Goal: Navigation & Orientation: Find specific page/section

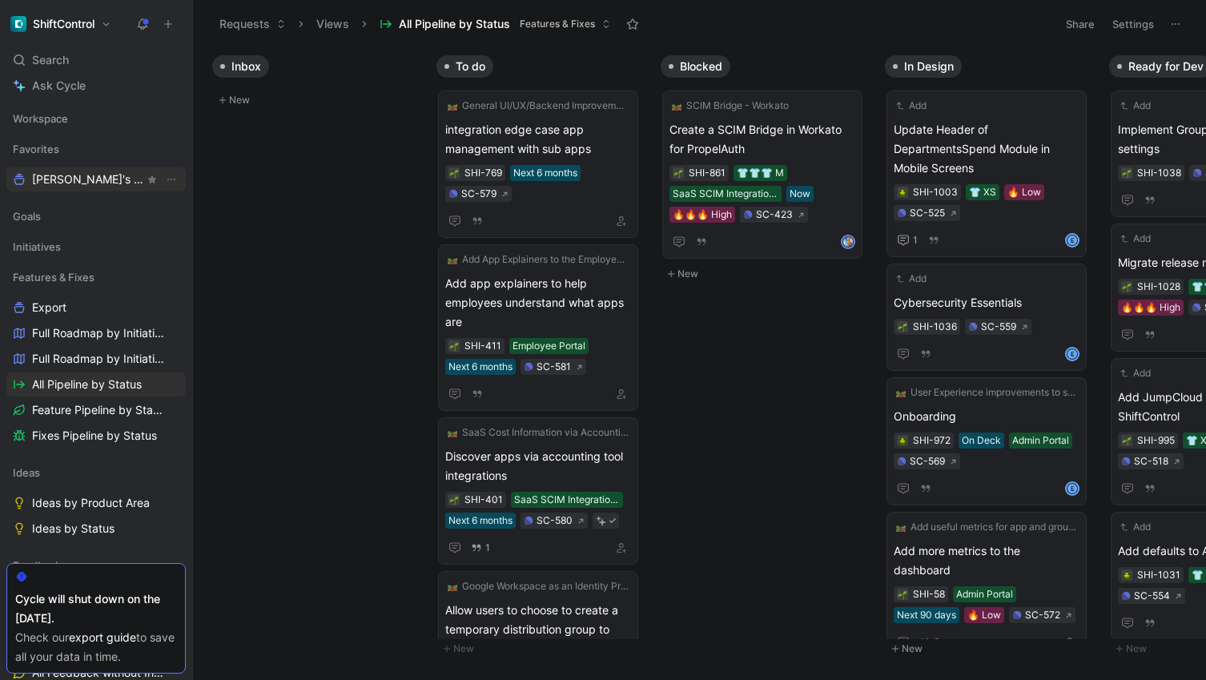
click at [102, 183] on span "[DEMOGRAPHIC_DATA]'s Work Other" at bounding box center [88, 179] width 112 height 17
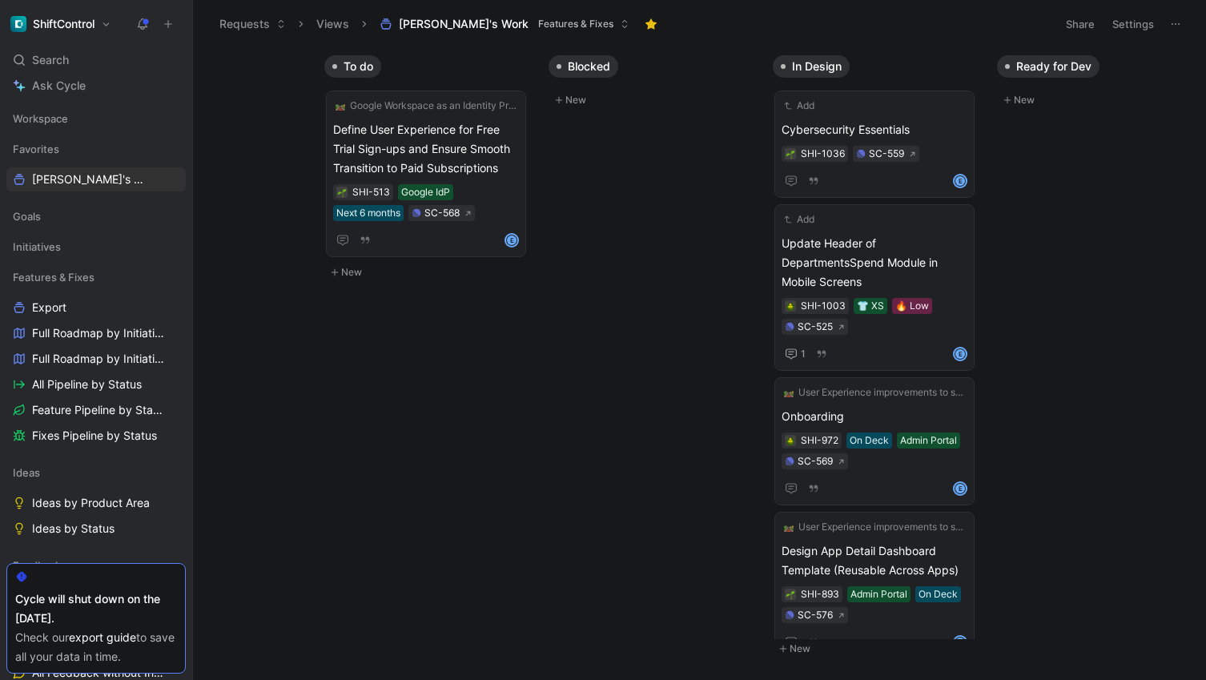
scroll to position [0, 134]
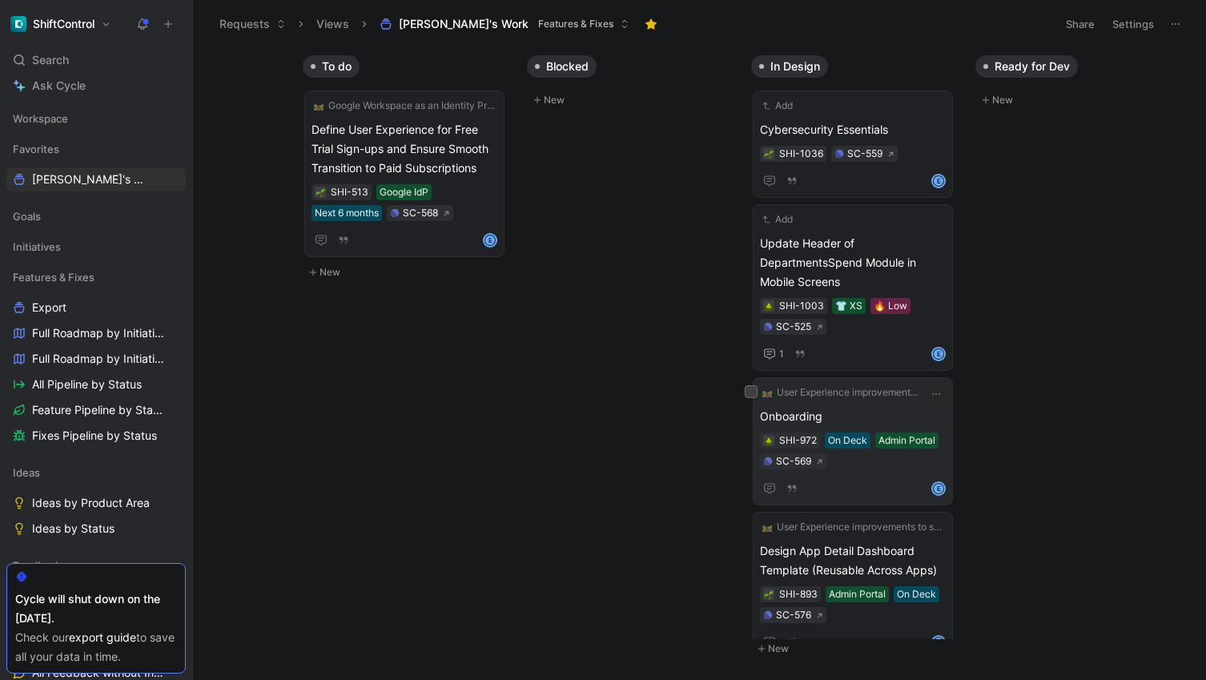
click at [806, 409] on span "Onboarding" at bounding box center [853, 416] width 186 height 19
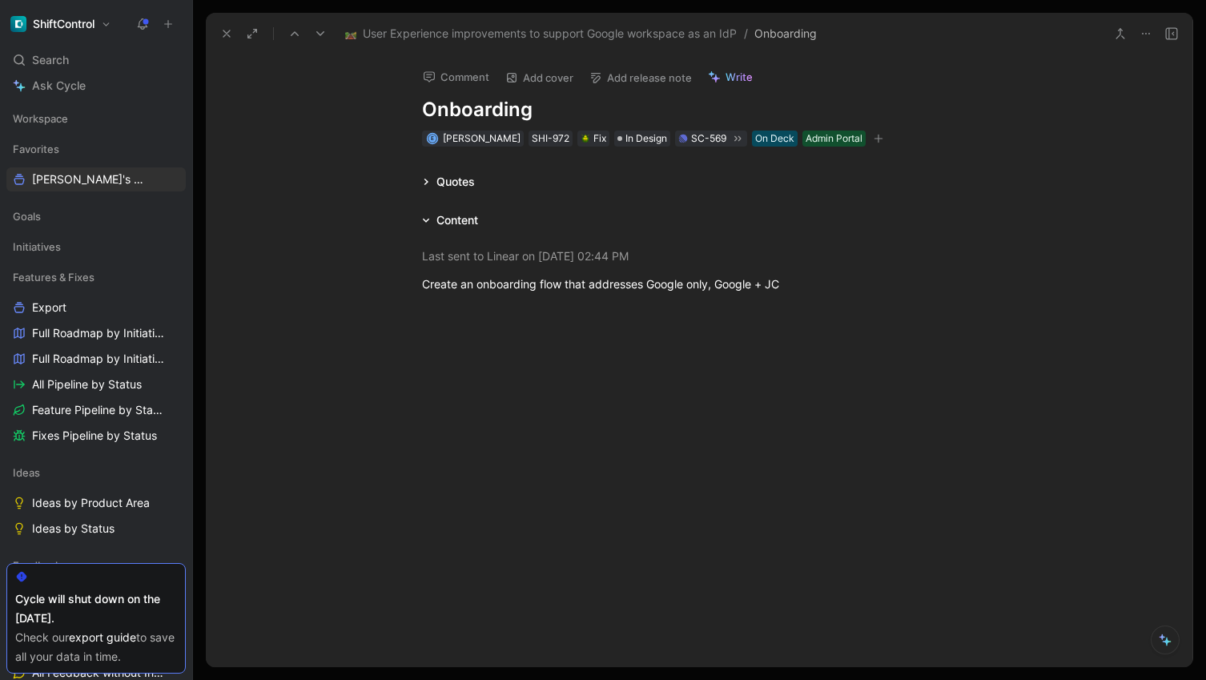
click at [457, 183] on div "Quotes" at bounding box center [455, 181] width 38 height 19
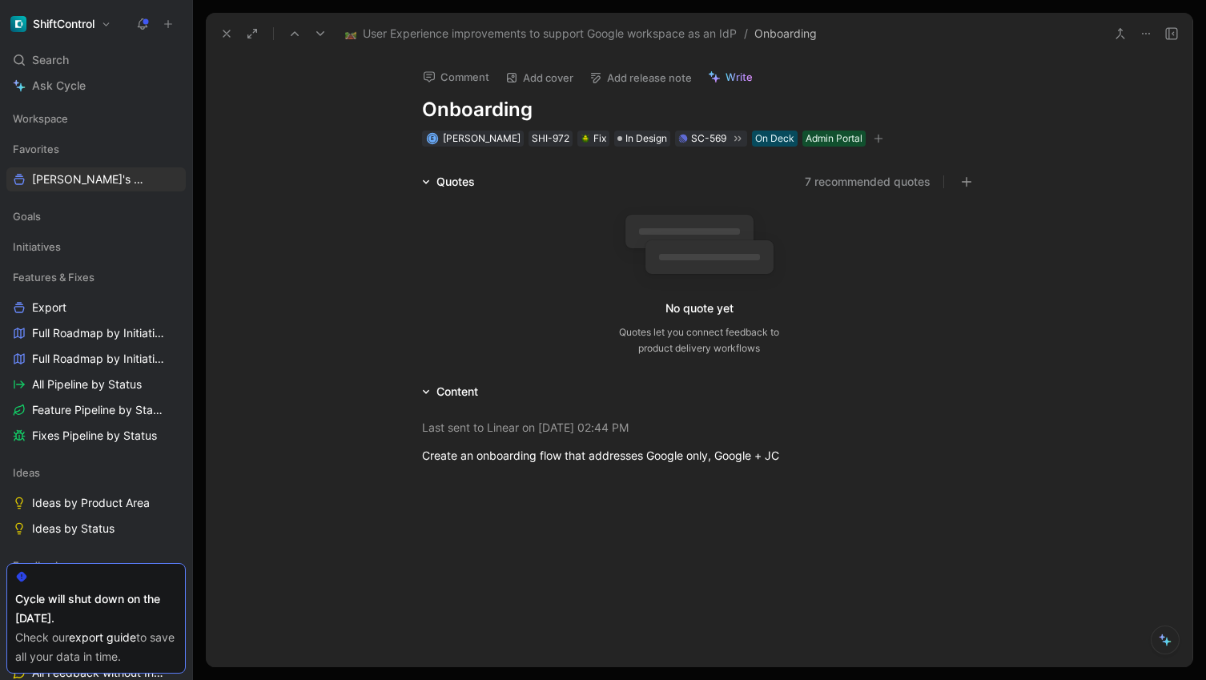
click at [457, 183] on div "Quotes" at bounding box center [455, 181] width 38 height 19
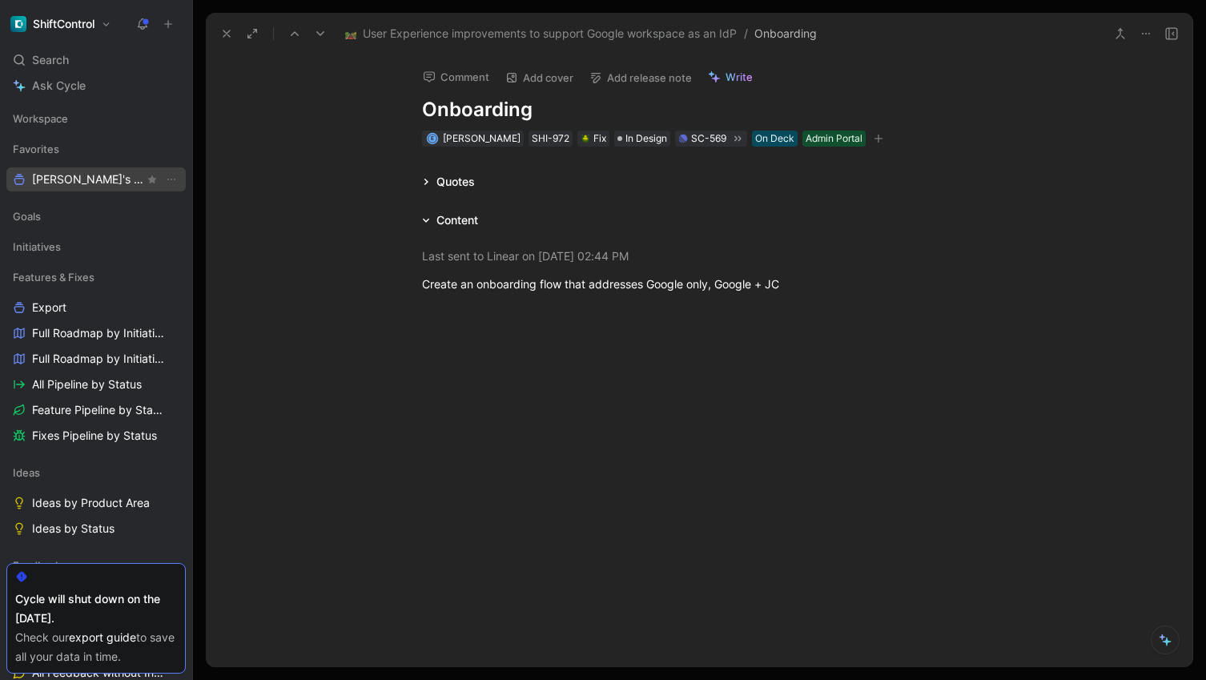
click at [52, 168] on link "[DEMOGRAPHIC_DATA]'s Work Other" at bounding box center [95, 179] width 179 height 24
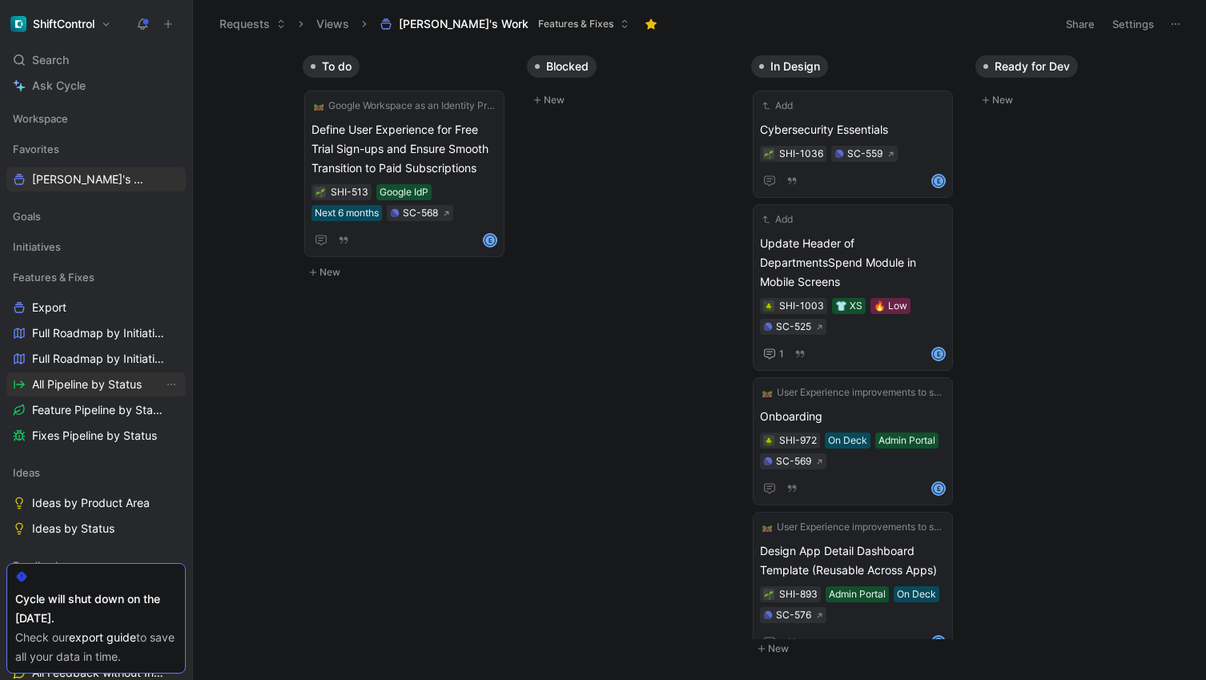
click at [89, 385] on span "All Pipeline by Status" at bounding box center [87, 384] width 110 height 16
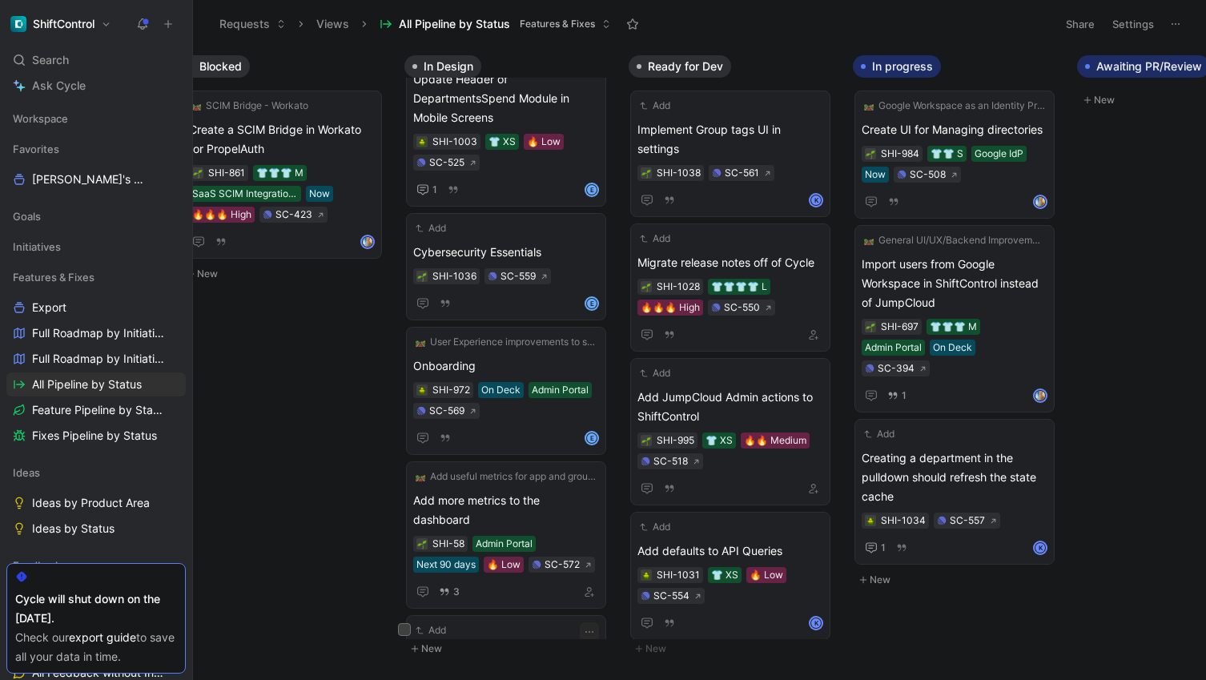
scroll to position [35, 0]
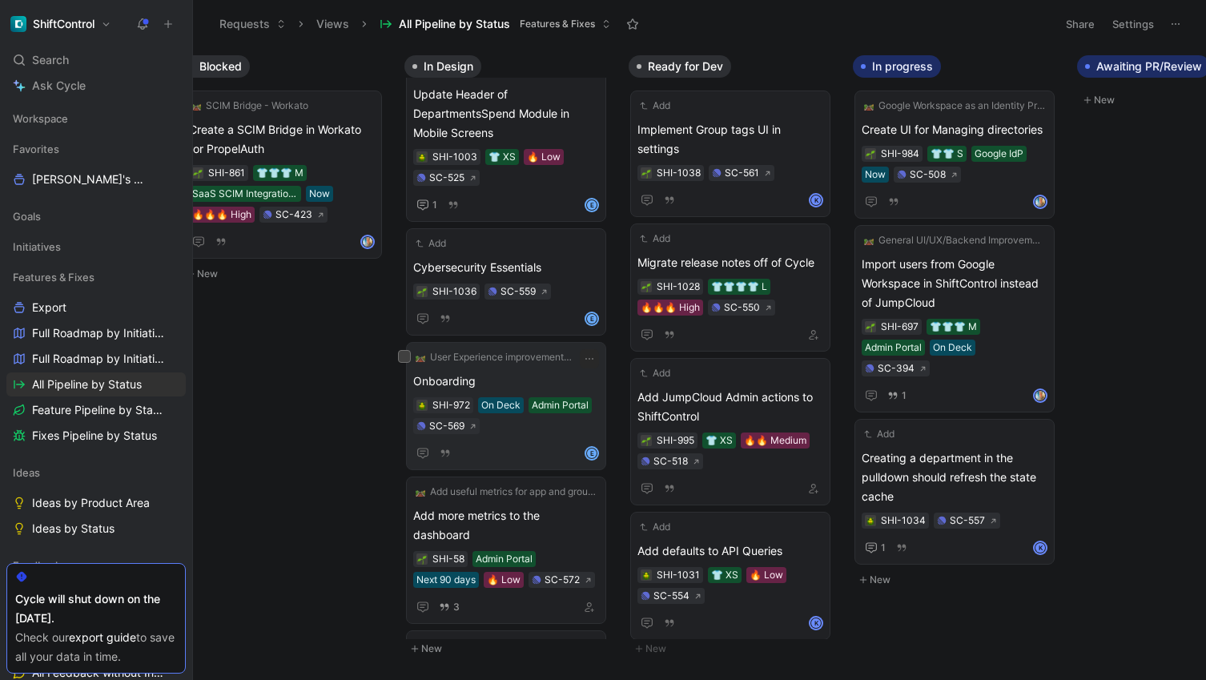
click at [548, 439] on div "Onboarding SHI-972 On Deck Admin Portal SC-569 E" at bounding box center [506, 417] width 186 height 91
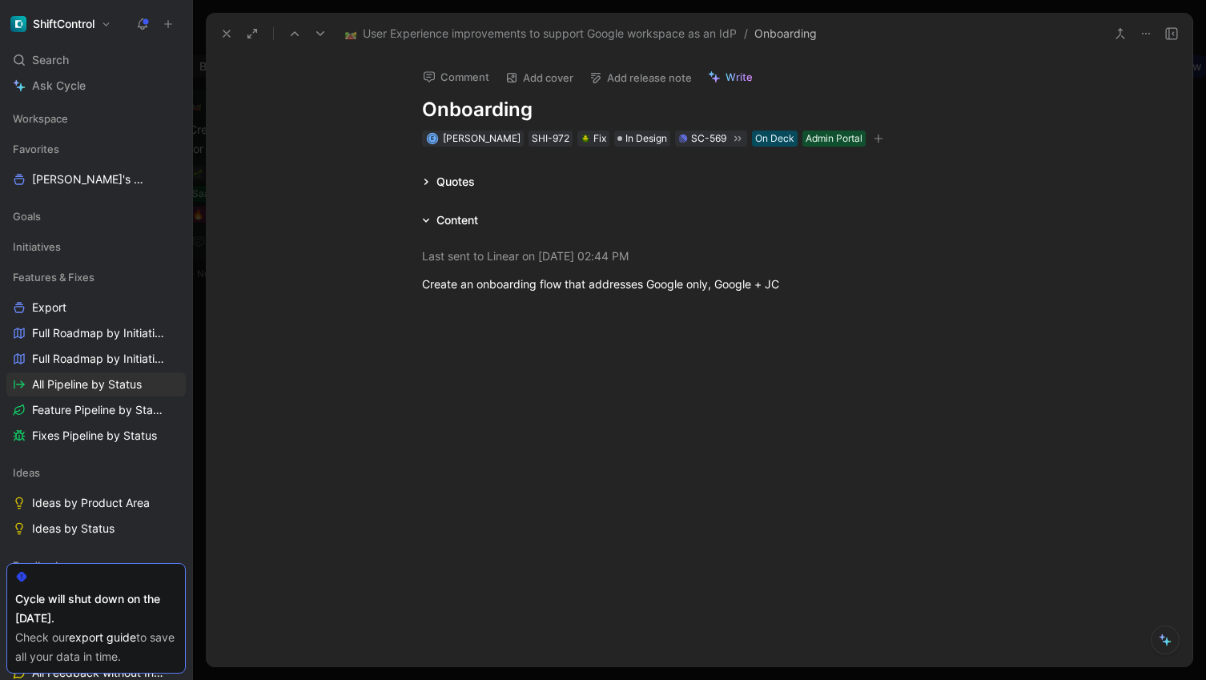
click at [659, 34] on span "User Experience improvements to support Google workspace as an IdP" at bounding box center [550, 33] width 374 height 19
click at [354, 36] on img at bounding box center [350, 33] width 11 height 11
click at [230, 36] on icon at bounding box center [226, 33] width 13 height 13
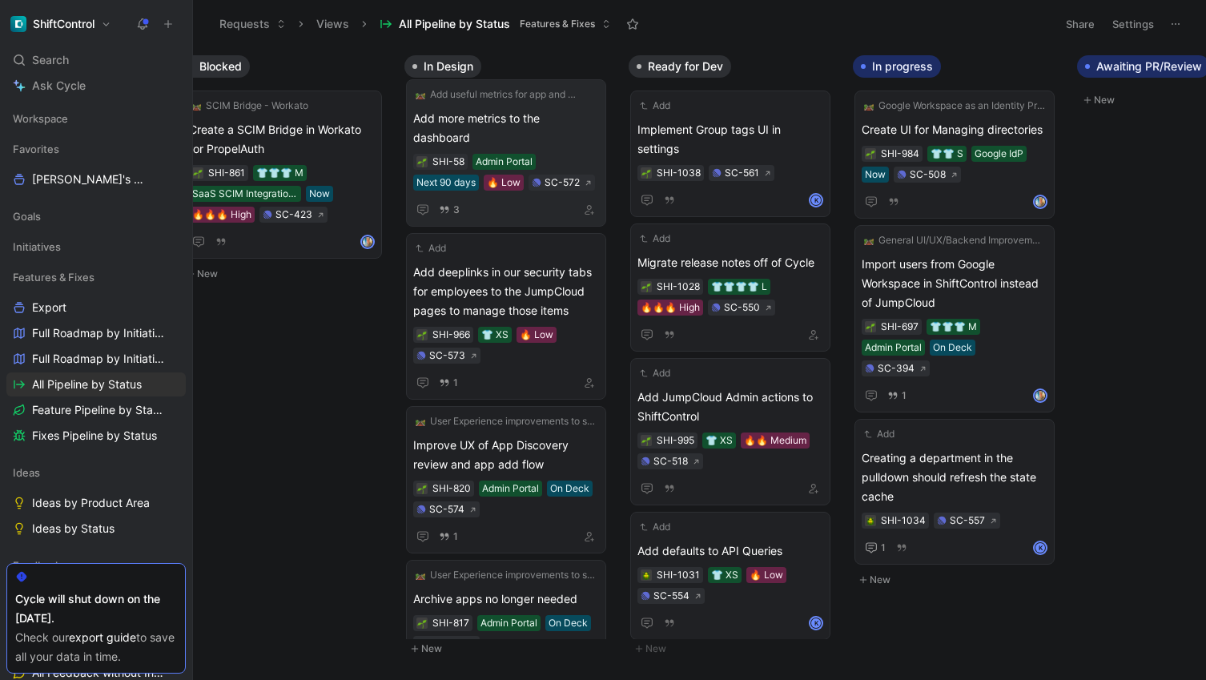
scroll to position [508, 0]
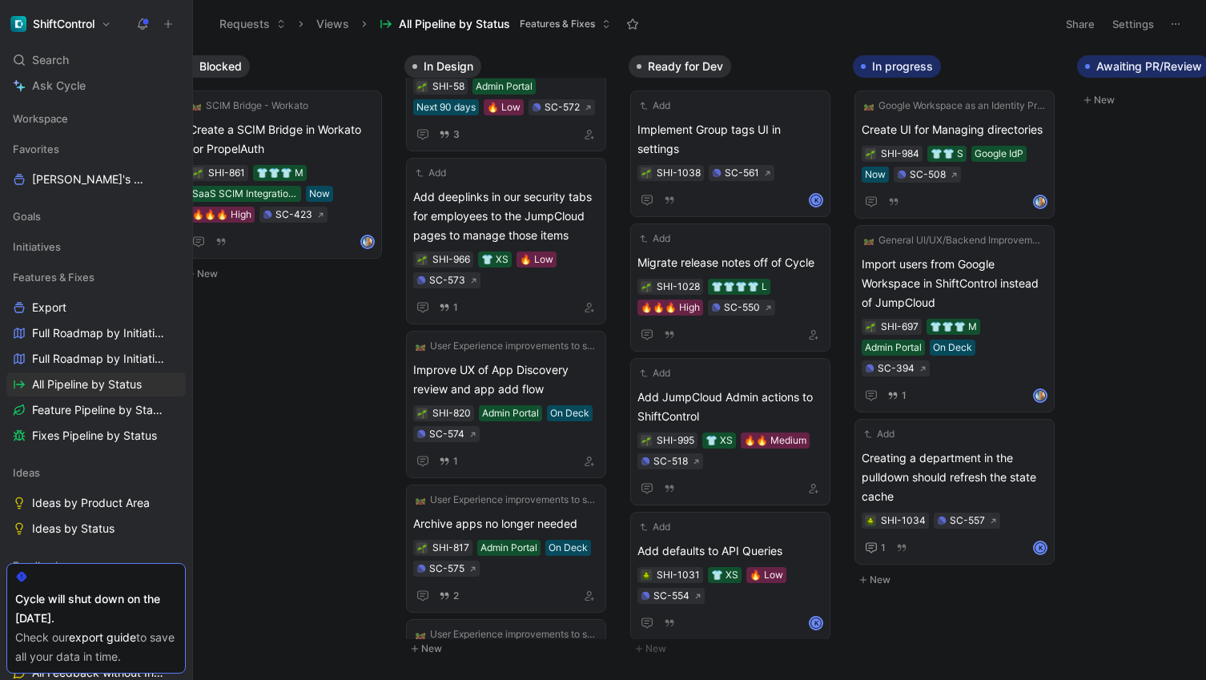
click at [327, 356] on div "Inbox New To do General UI/UX/Backend Improvements integration edge case app ma…" at bounding box center [699, 363] width 1013 height 632
